Goal: Task Accomplishment & Management: Manage account settings

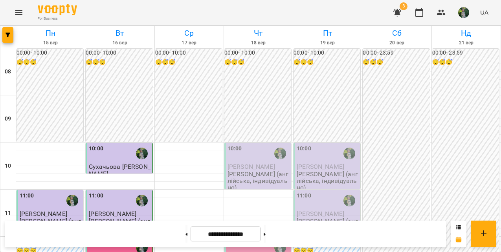
scroll to position [452, 0]
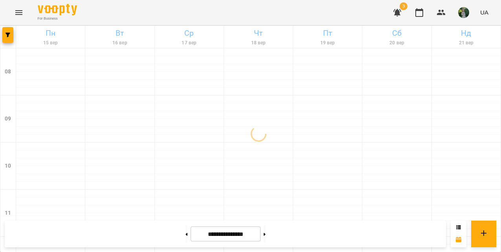
click at [402, 13] on icon "button" at bounding box center [396, 12] width 9 height 9
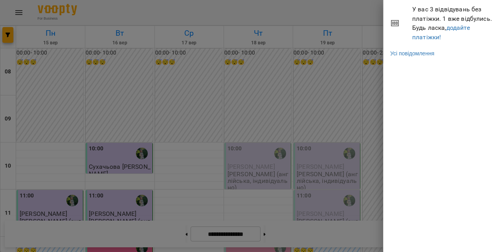
click at [323, 10] on div at bounding box center [250, 126] width 501 height 252
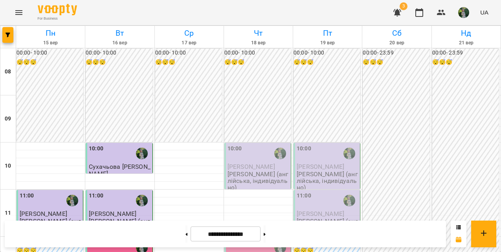
scroll to position [236, 0]
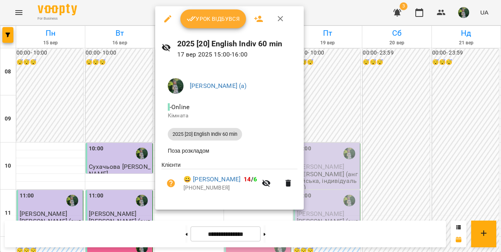
click at [222, 21] on span "Урок відбувся" at bounding box center [213, 18] width 53 height 9
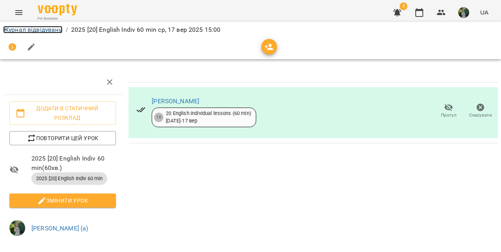
click at [52, 31] on link "Журнал відвідувань" at bounding box center [32, 29] width 59 height 7
